Goal: Task Accomplishment & Management: Manage account settings

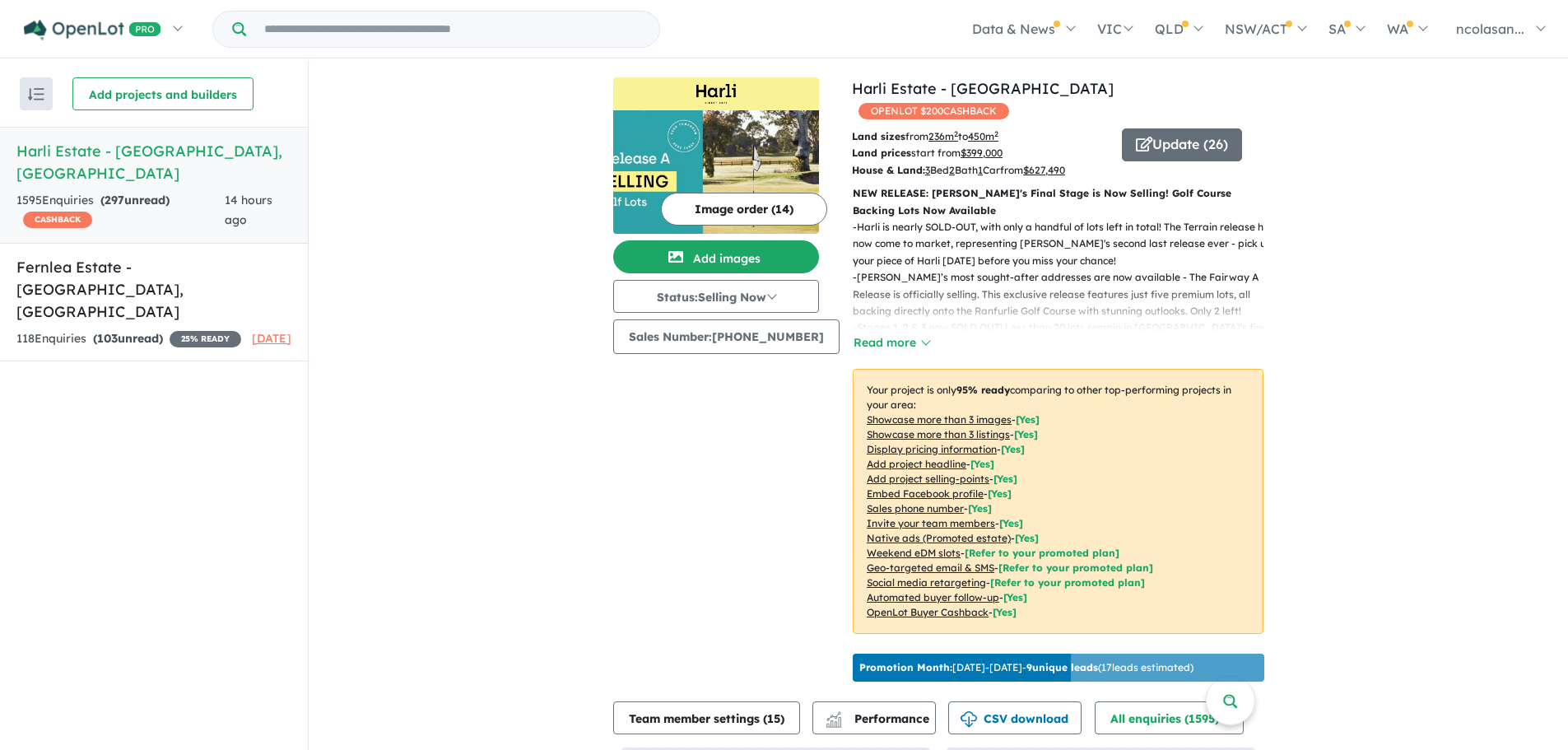
click at [176, 200] on div "1595 Enquir ies ( 297 unread) CASHBACK" at bounding box center [120, 210] width 208 height 40
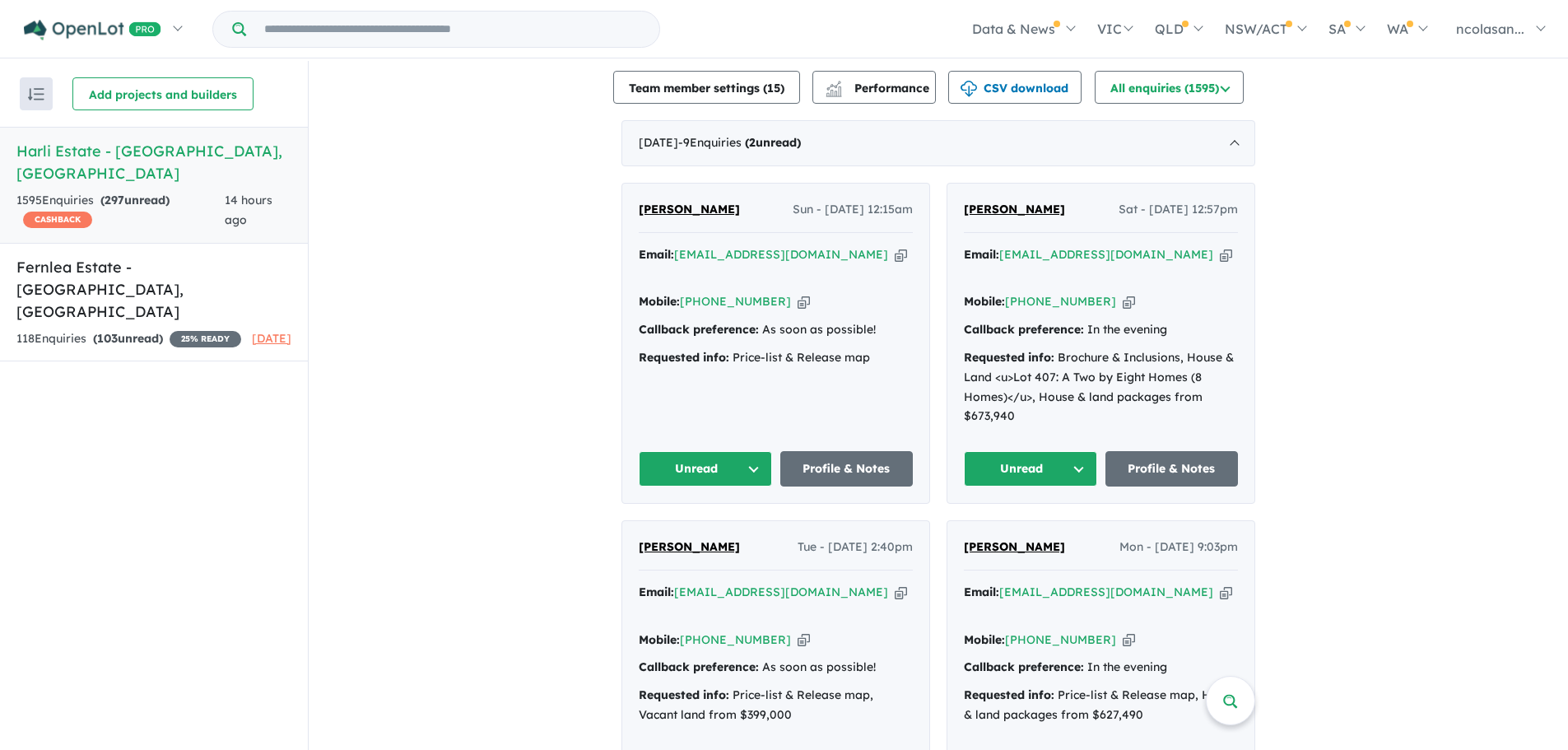
scroll to position [659, 0]
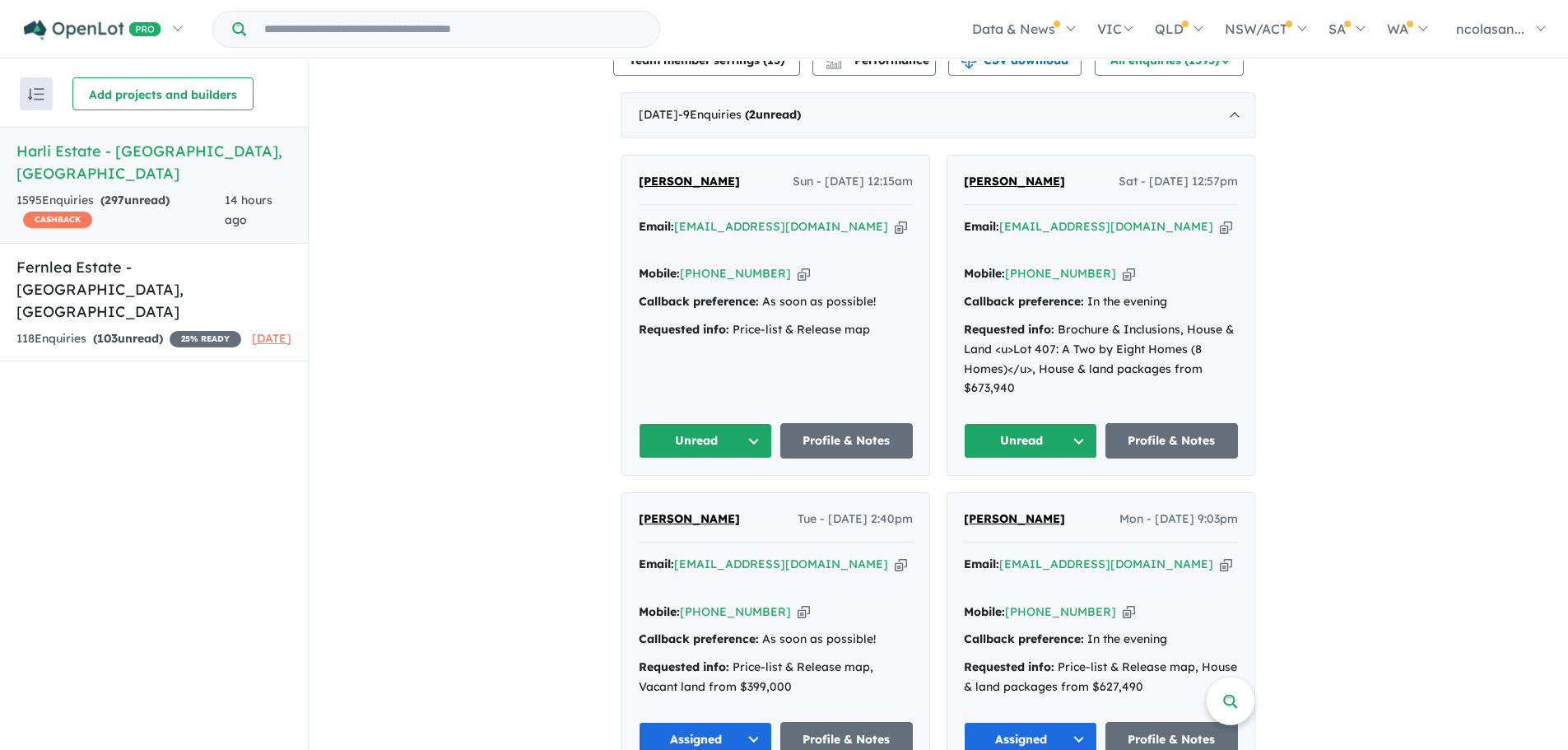
click at [1071, 423] on button "Unread" at bounding box center [1031, 441] width 134 height 35
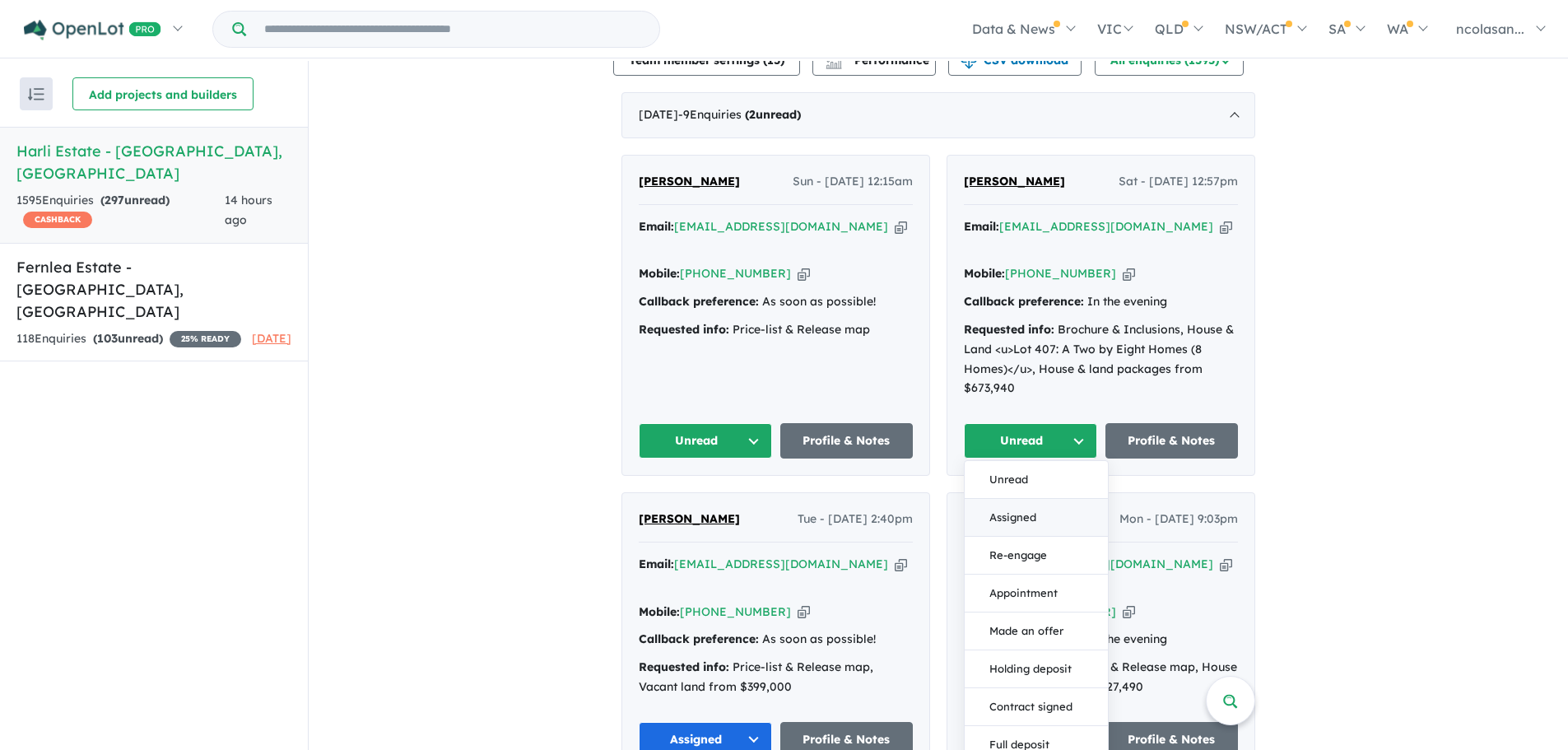
click at [1034, 499] on button "Assigned" at bounding box center [1036, 518] width 143 height 38
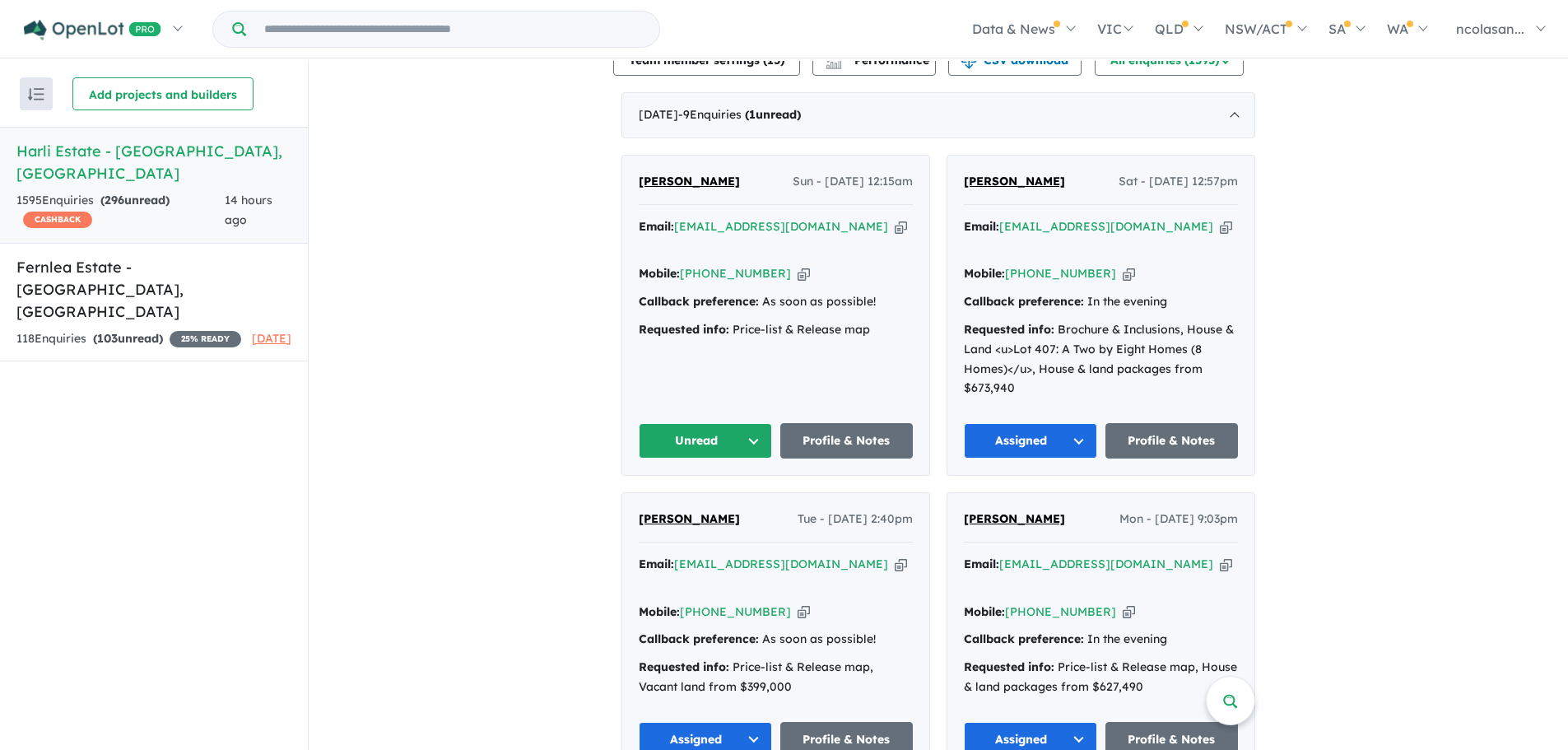
click at [743, 423] on button "Unread" at bounding box center [706, 441] width 134 height 35
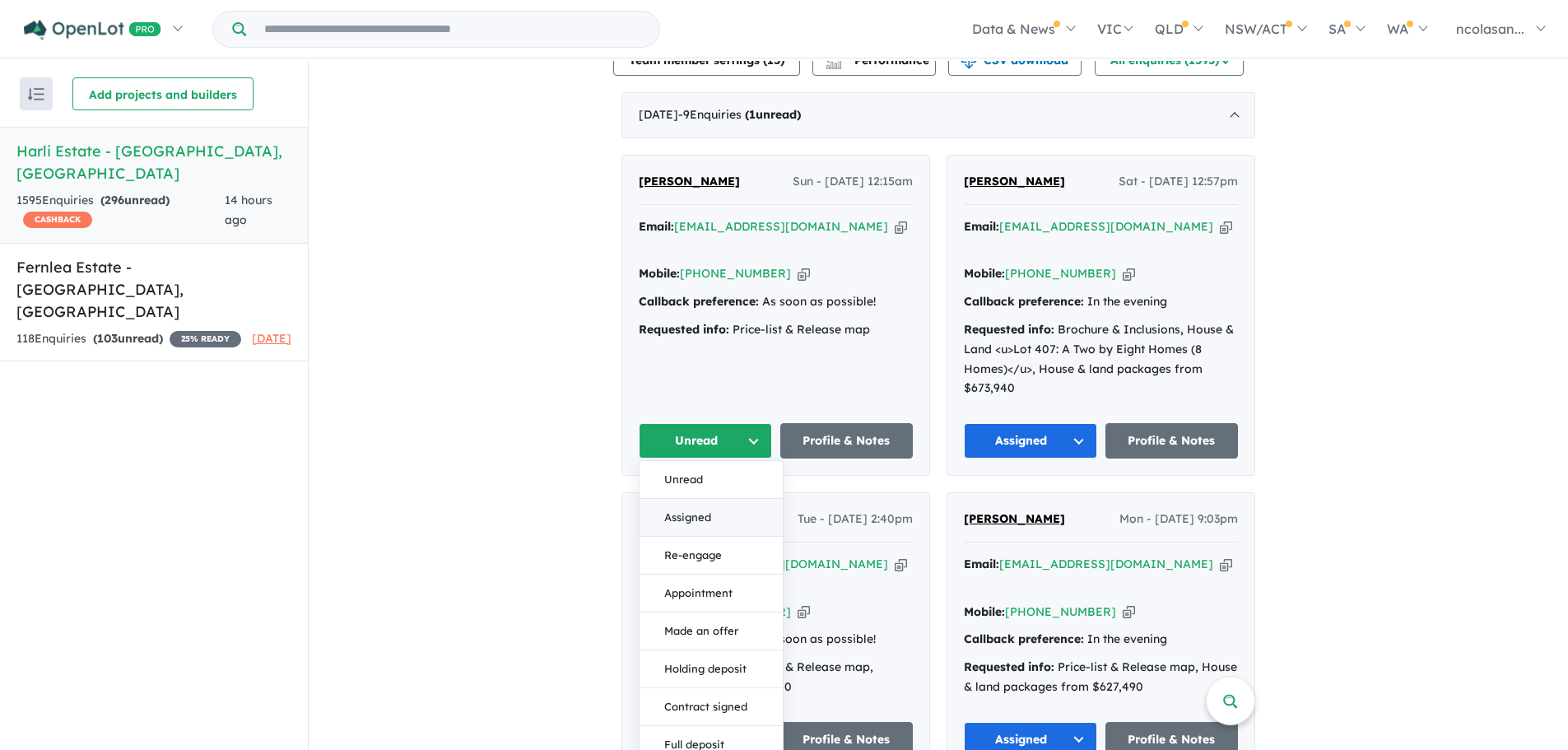
click at [718, 499] on button "Assigned" at bounding box center [711, 518] width 143 height 38
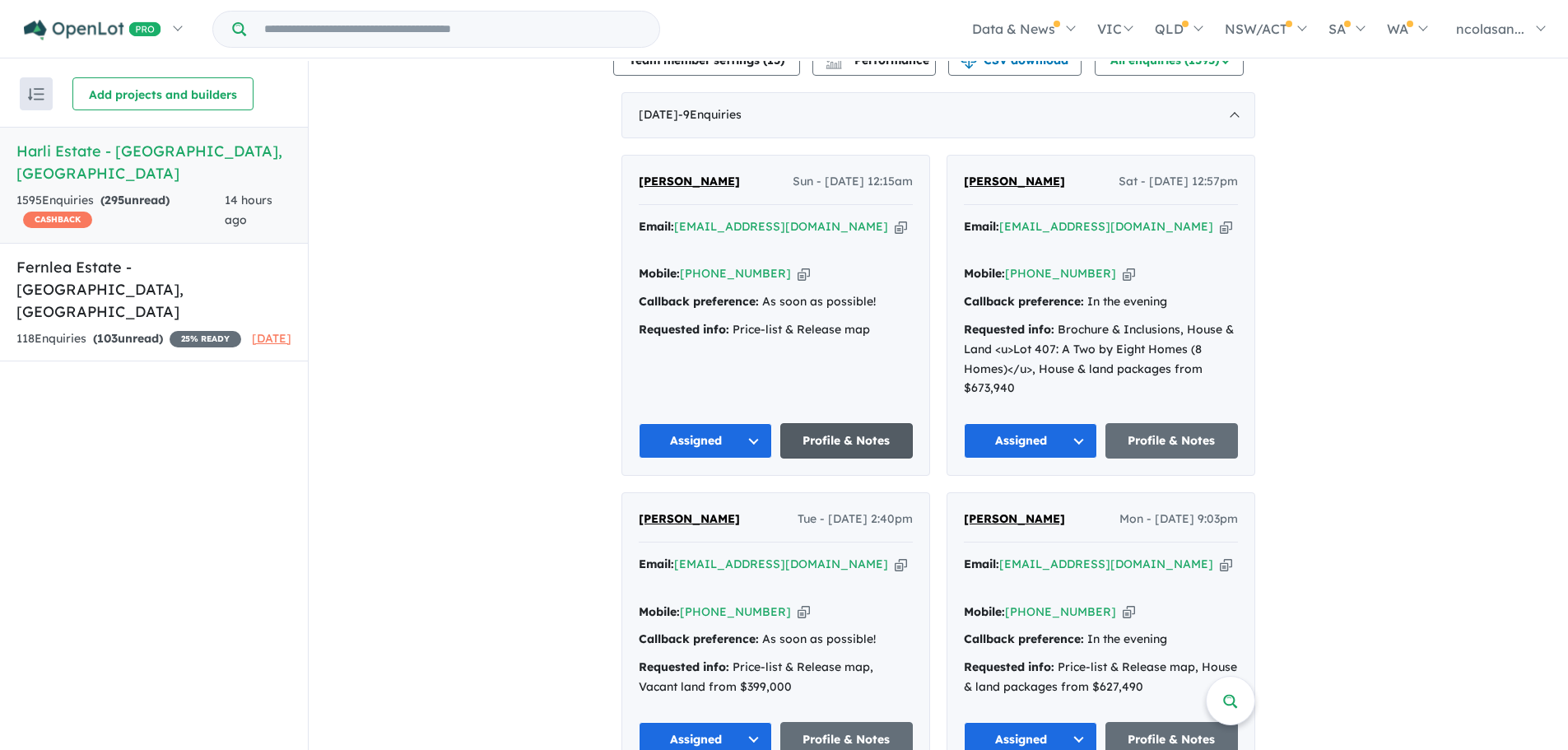
click at [824, 423] on link "Profile & Notes" at bounding box center [847, 441] width 134 height 35
